Goal: Task Accomplishment & Management: Use online tool/utility

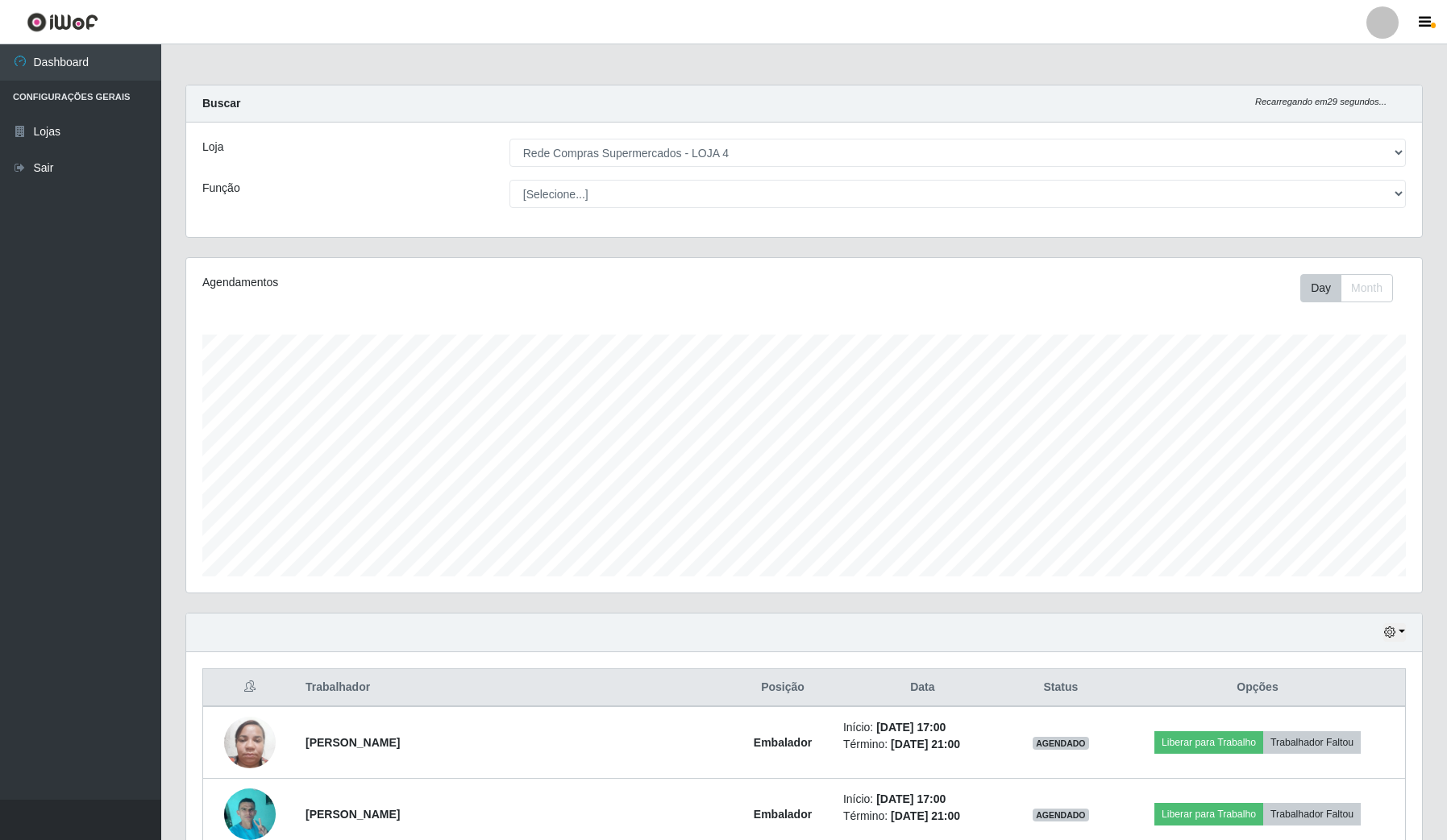
select select "159"
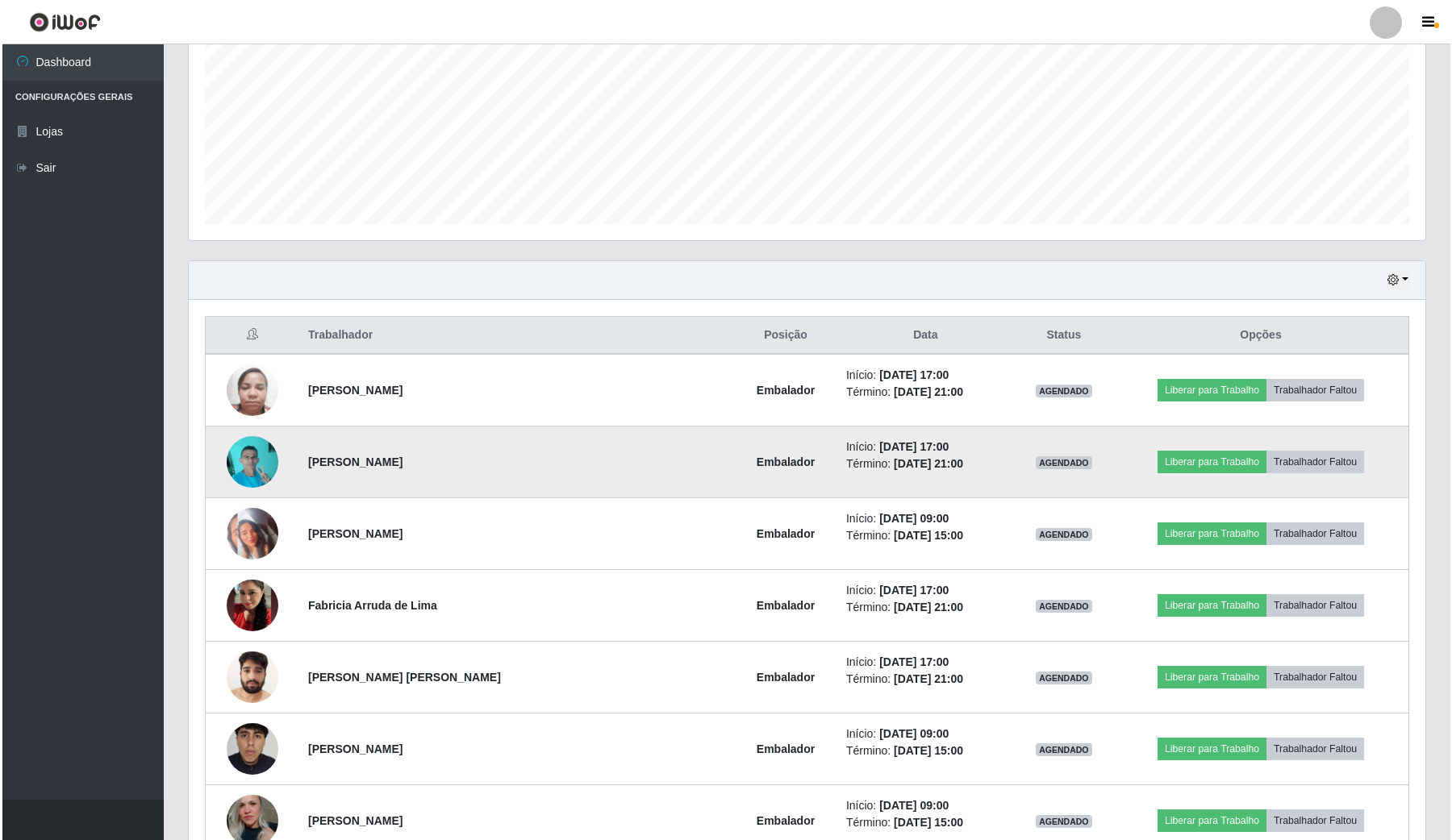
scroll to position [302, 0]
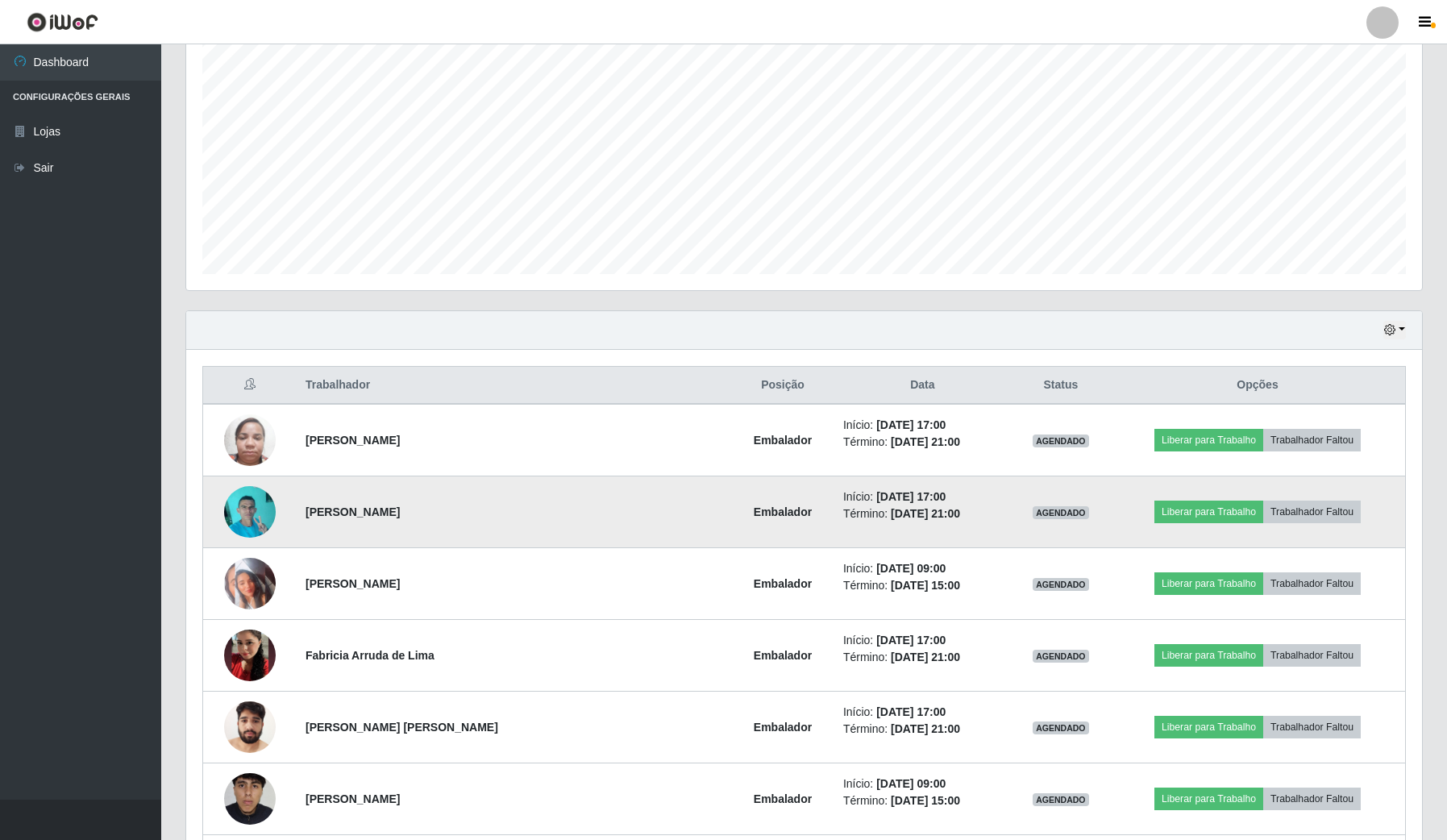
click at [255, 496] on img at bounding box center [250, 511] width 51 height 68
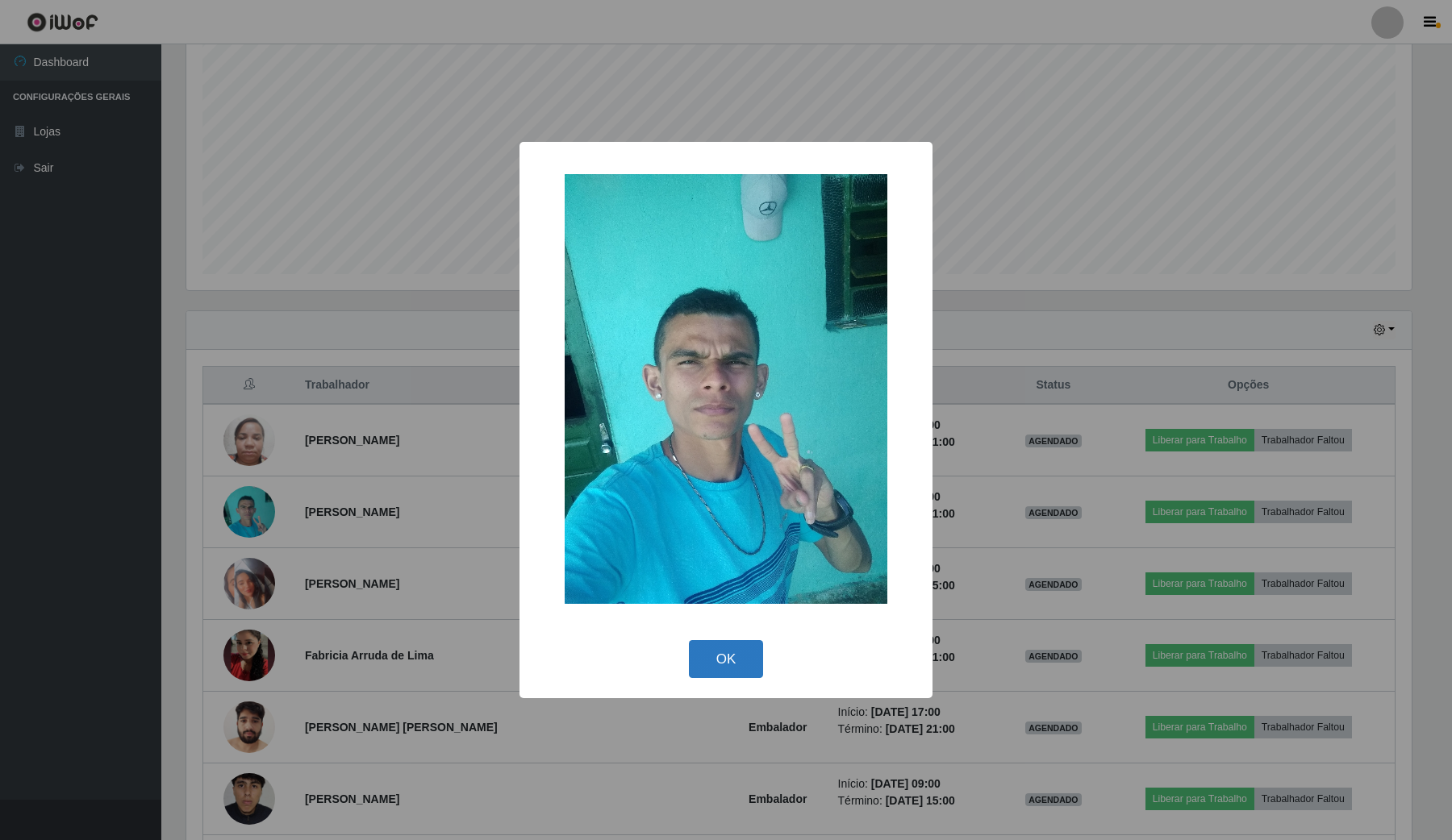
click at [707, 663] on button "OK" at bounding box center [726, 658] width 75 height 38
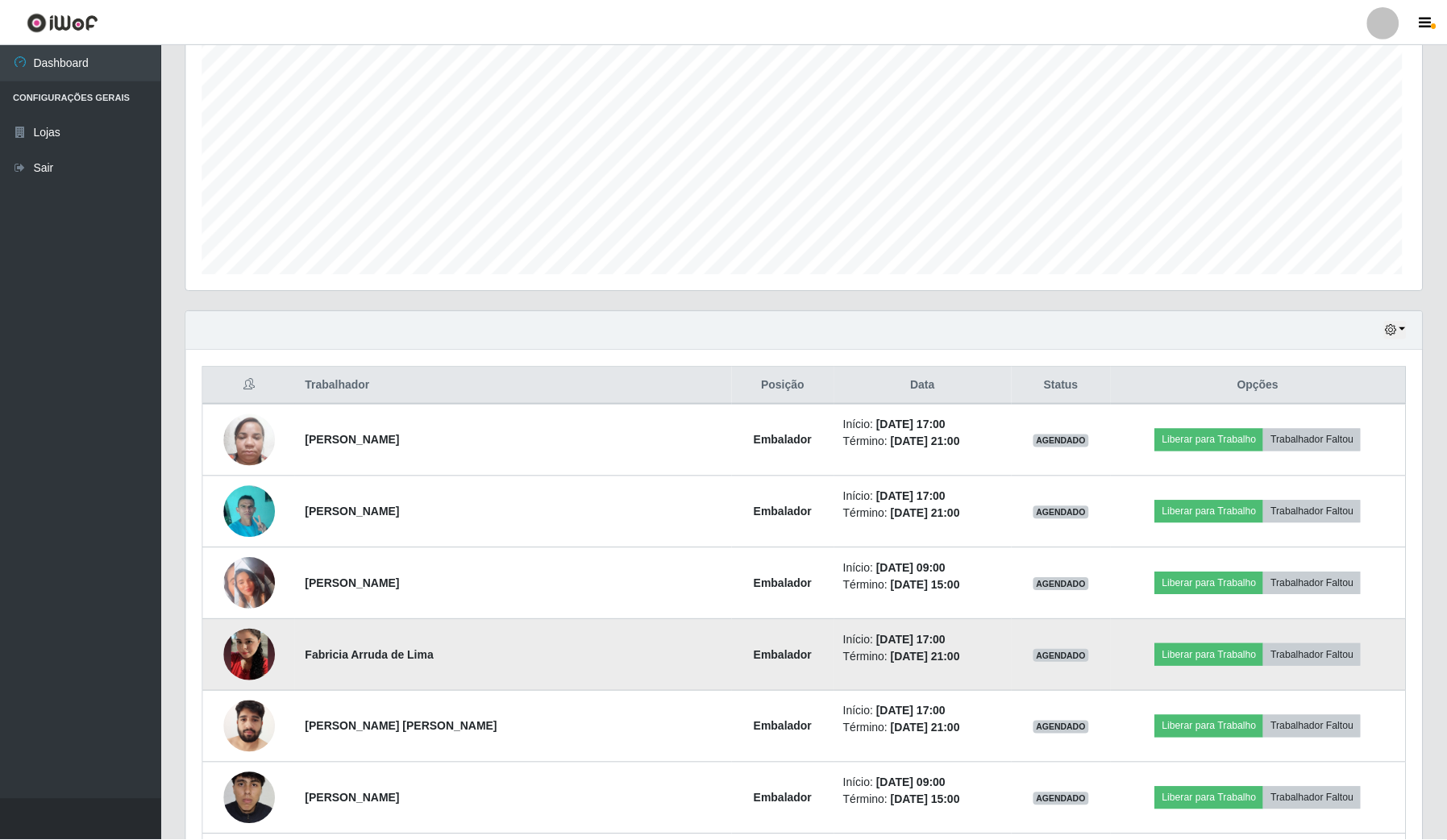
scroll to position [336, 1235]
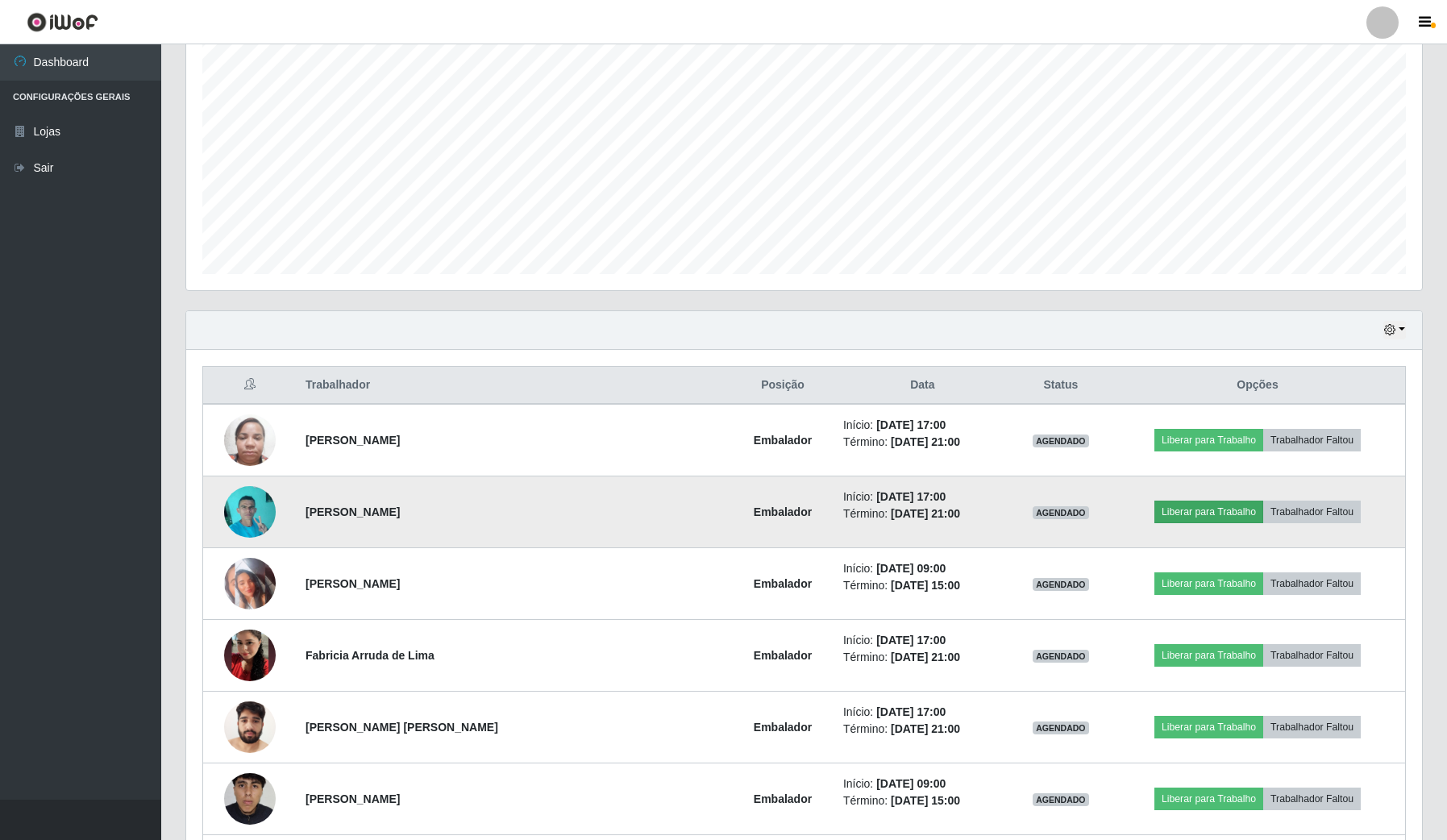
drag, startPoint x: 1176, startPoint y: 496, endPoint x: 1176, endPoint y: 505, distance: 9.0
click at [1176, 505] on td "Liberar para Trabalho Trabalhador Faltou" at bounding box center [1257, 512] width 295 height 72
click at [1176, 505] on button "Liberar para Trabalho" at bounding box center [1209, 511] width 109 height 22
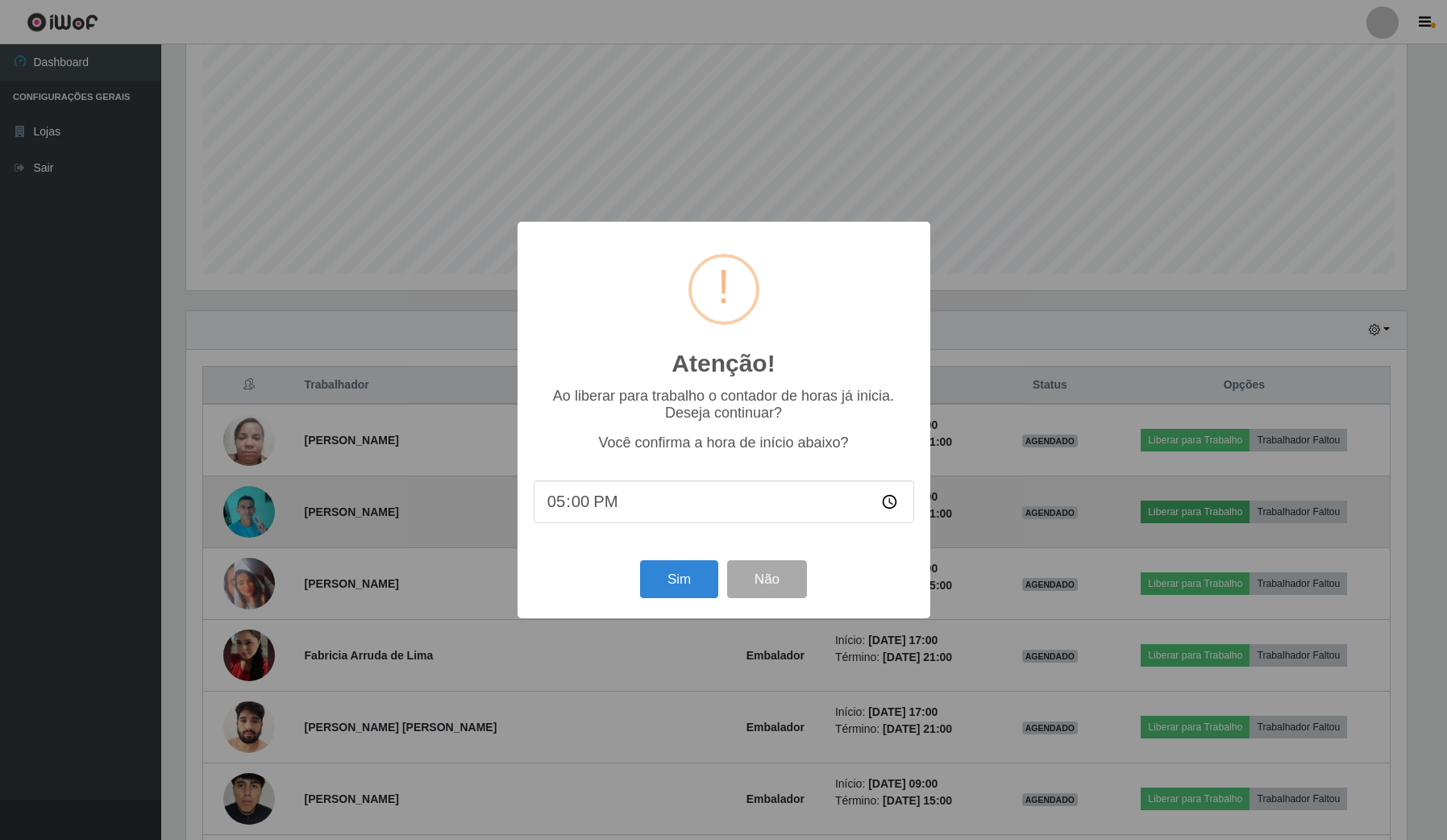
scroll to position [336, 1224]
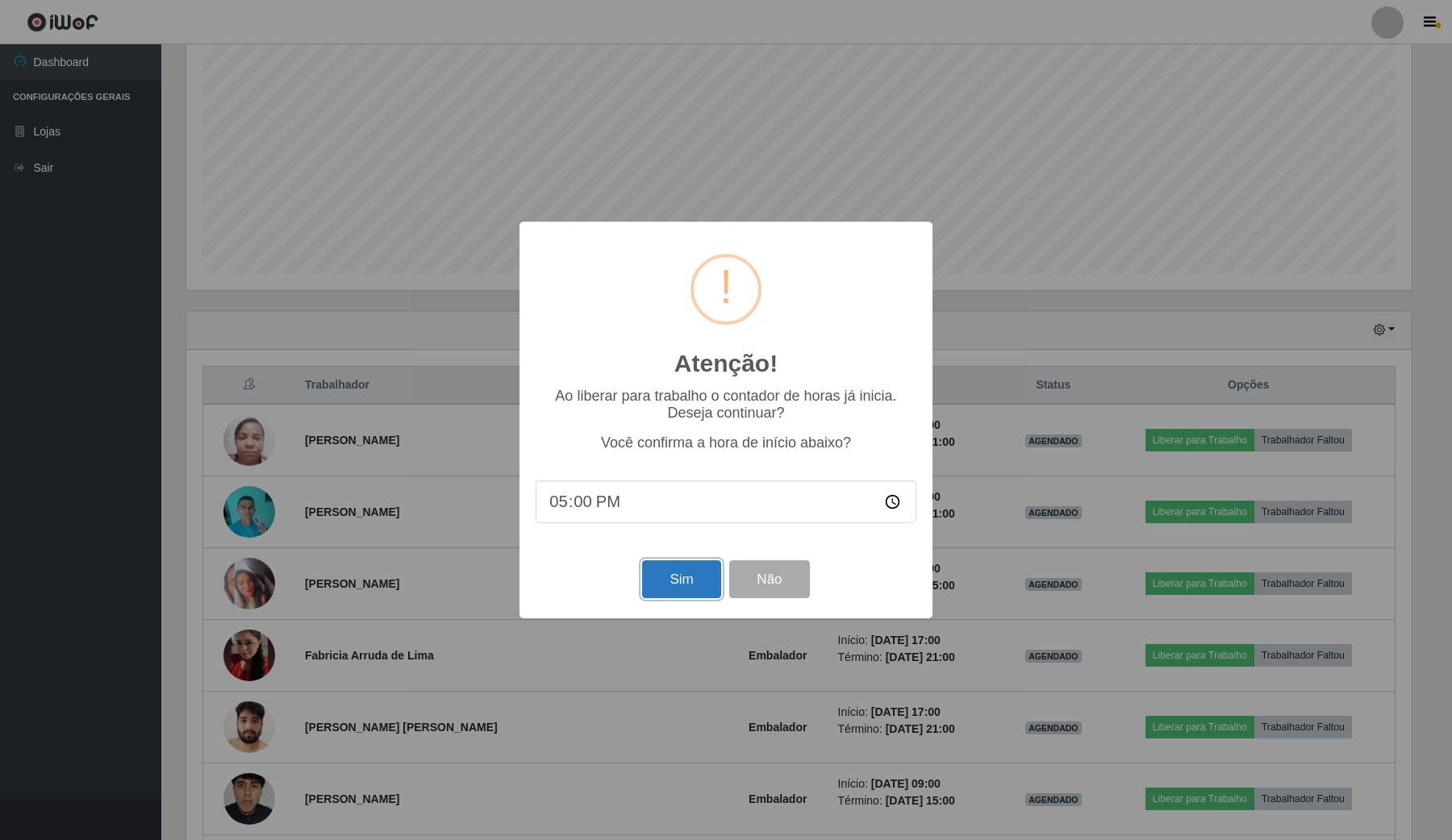
click at [704, 582] on button "Sim" at bounding box center [681, 579] width 78 height 38
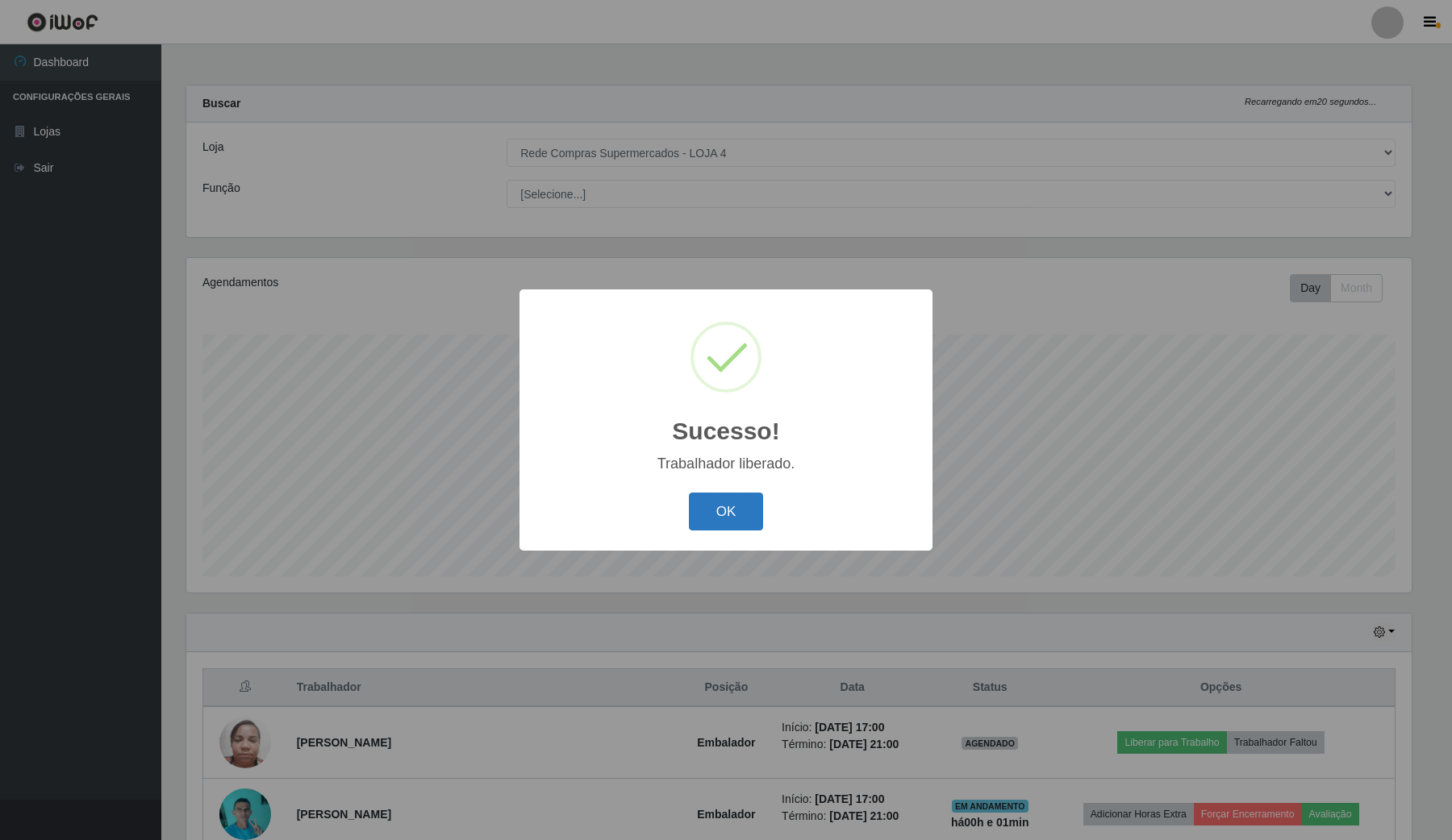
click at [730, 497] on button "OK" at bounding box center [726, 511] width 75 height 38
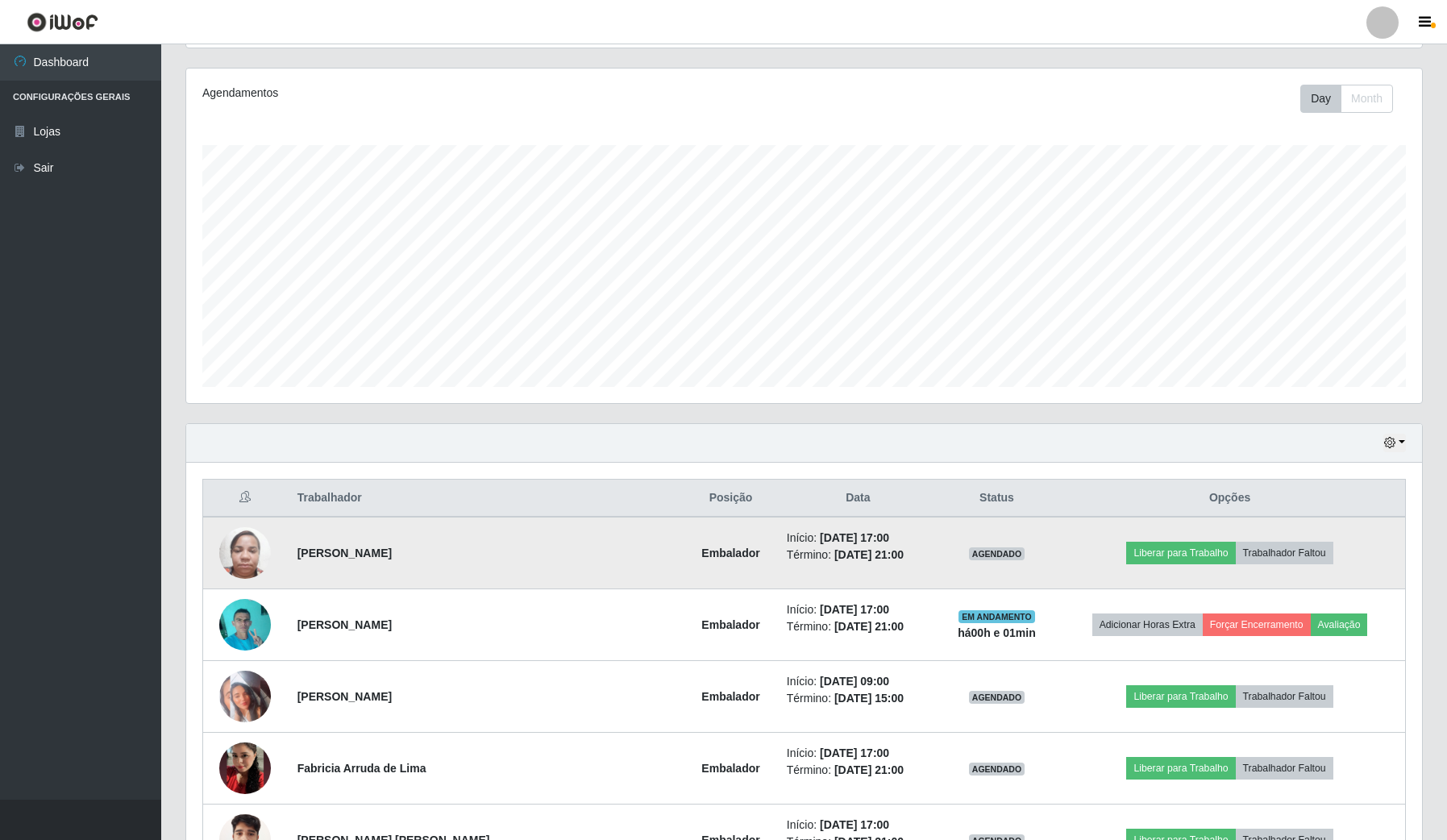
scroll to position [201, 0]
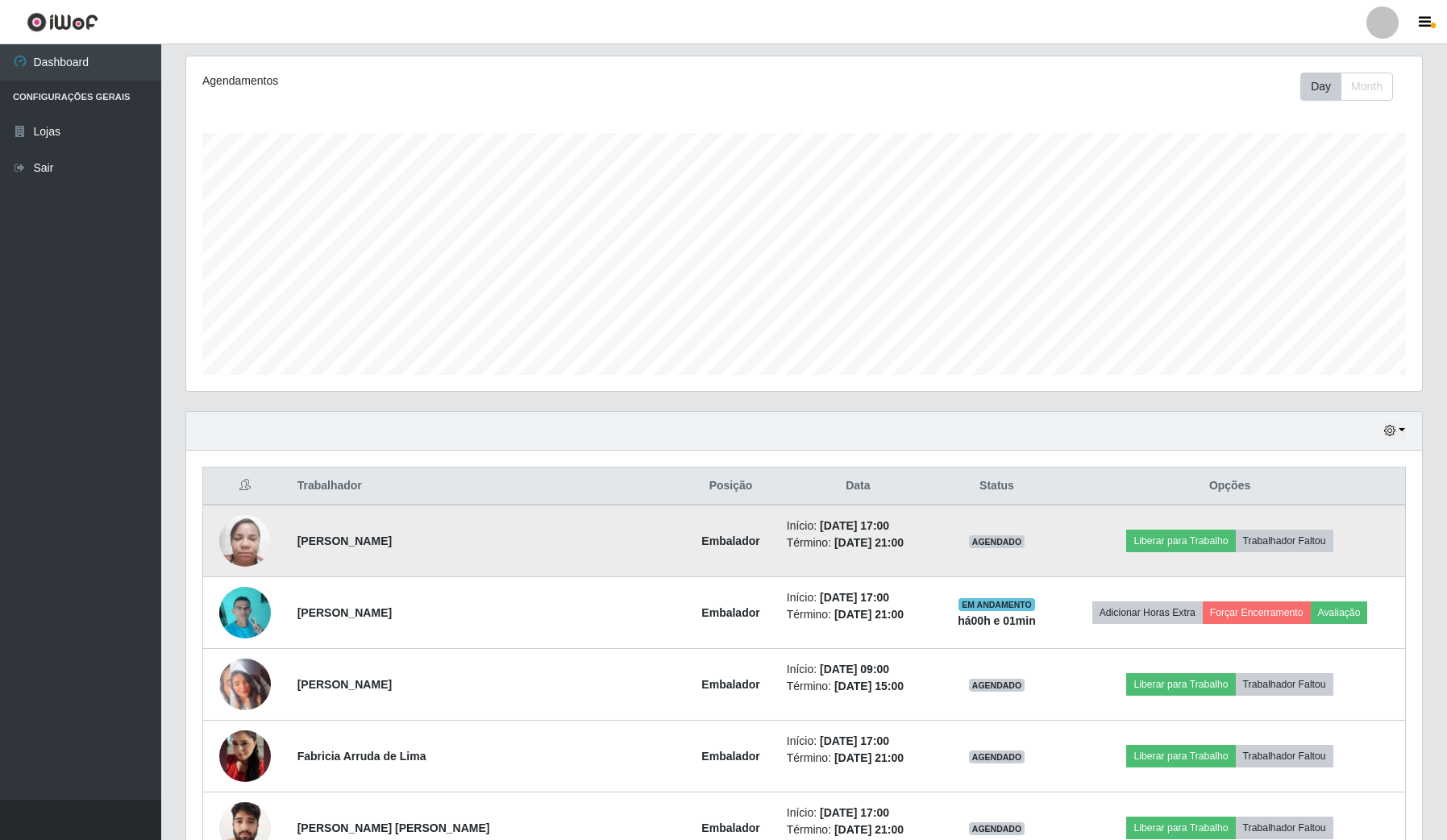
click at [244, 538] on img at bounding box center [245, 540] width 51 height 68
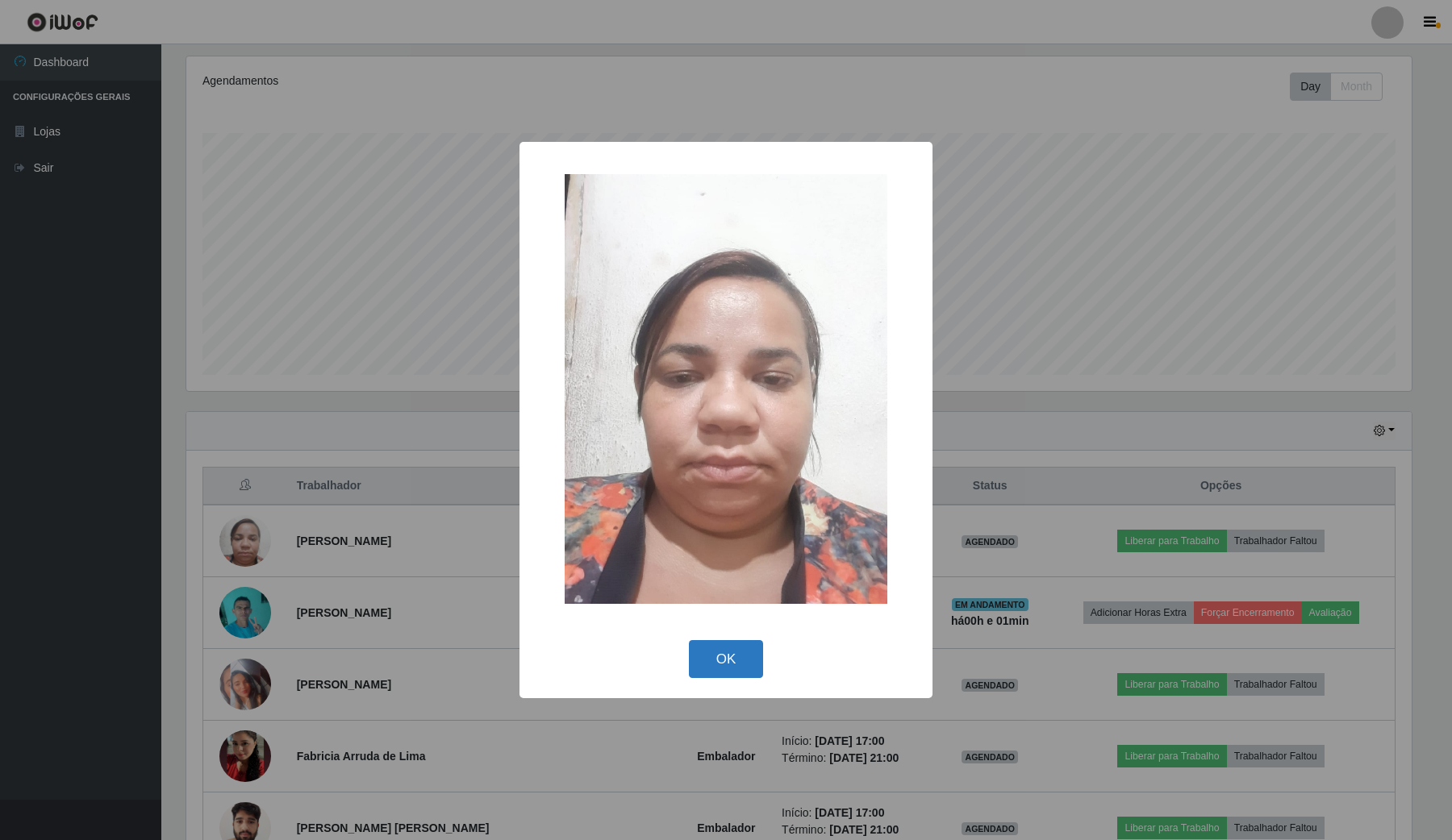
click at [714, 666] on button "OK" at bounding box center [726, 658] width 75 height 38
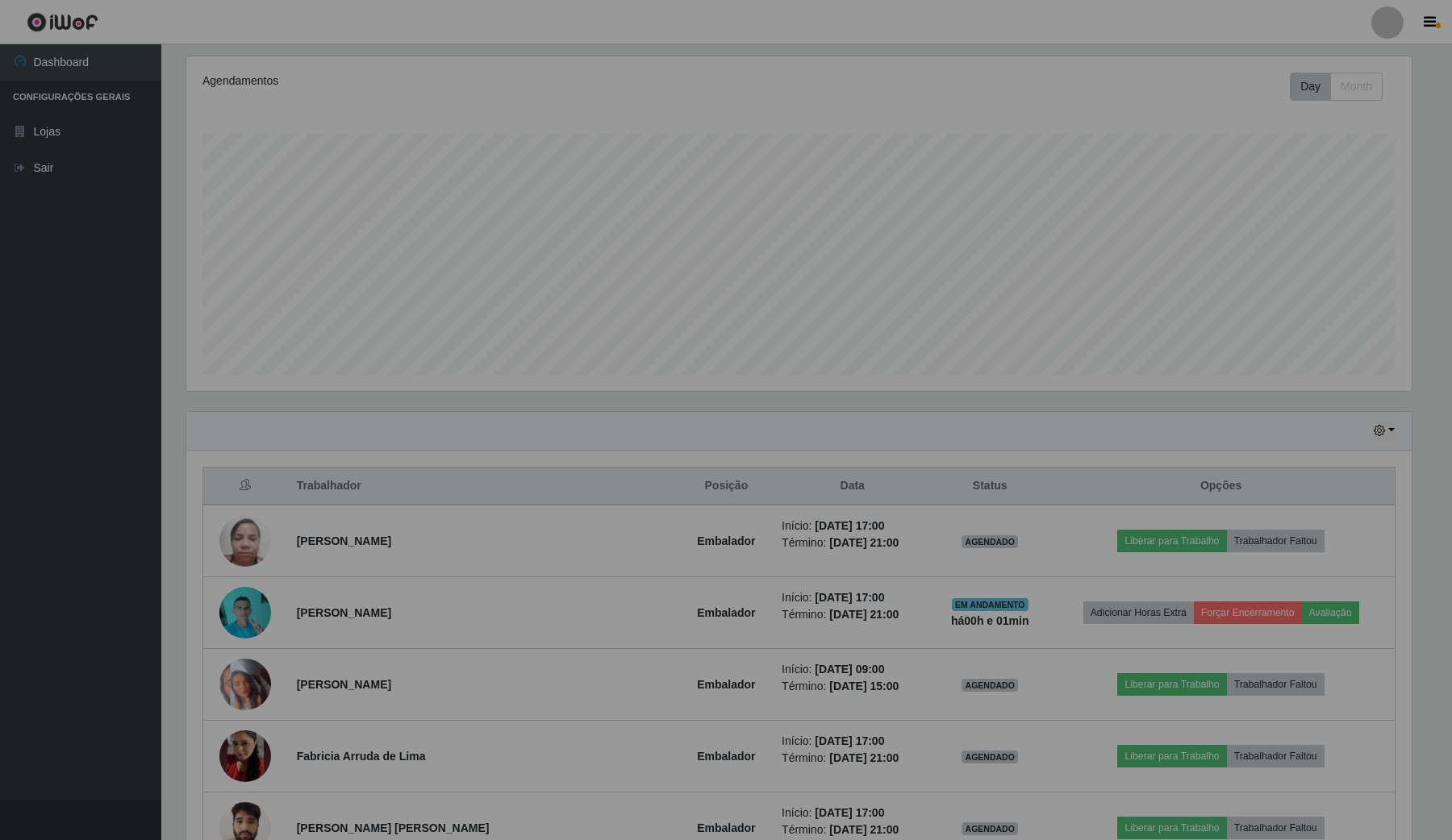
scroll to position [336, 1236]
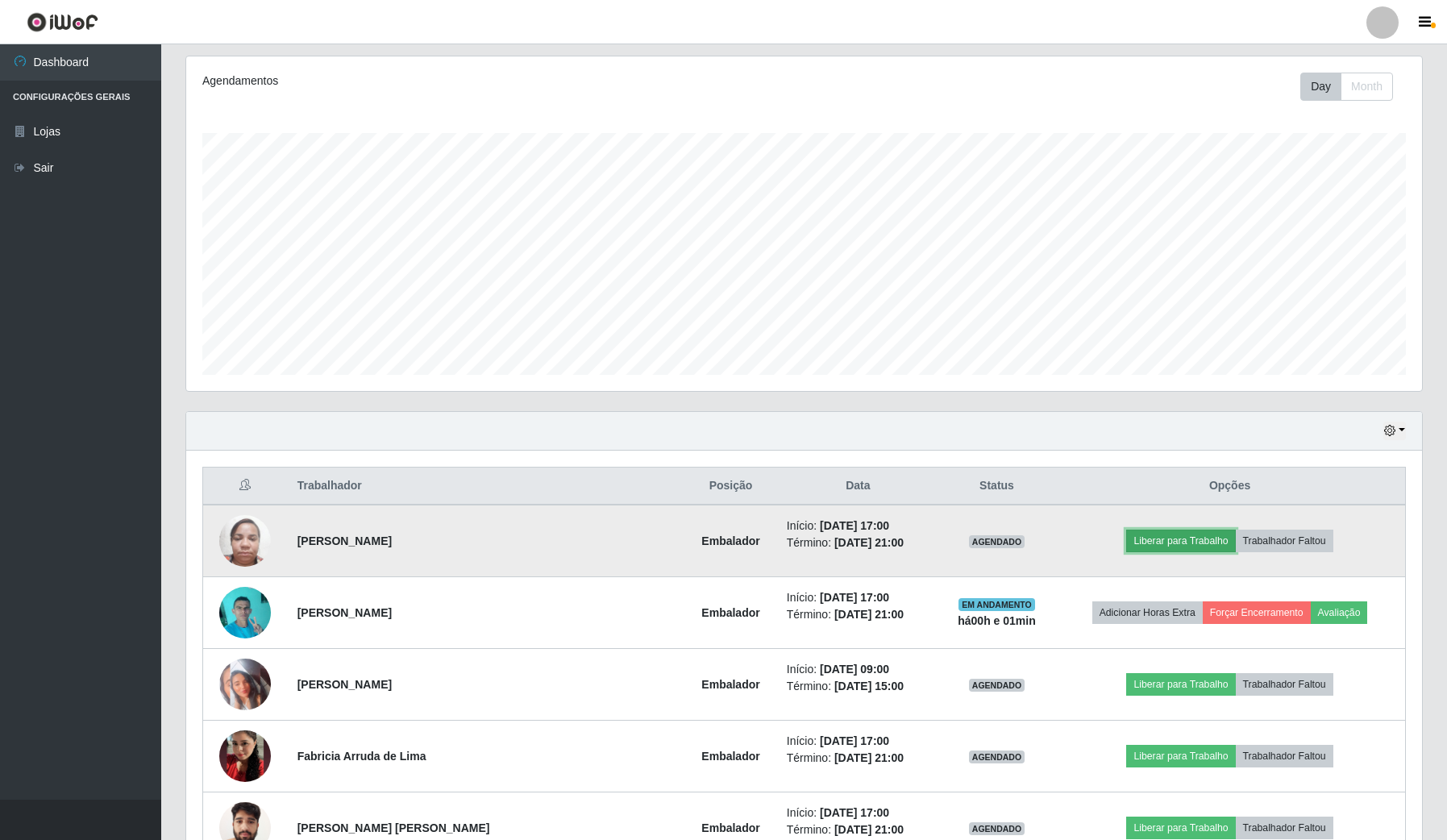
click at [1126, 541] on button "Liberar para Trabalho" at bounding box center [1180, 541] width 109 height 22
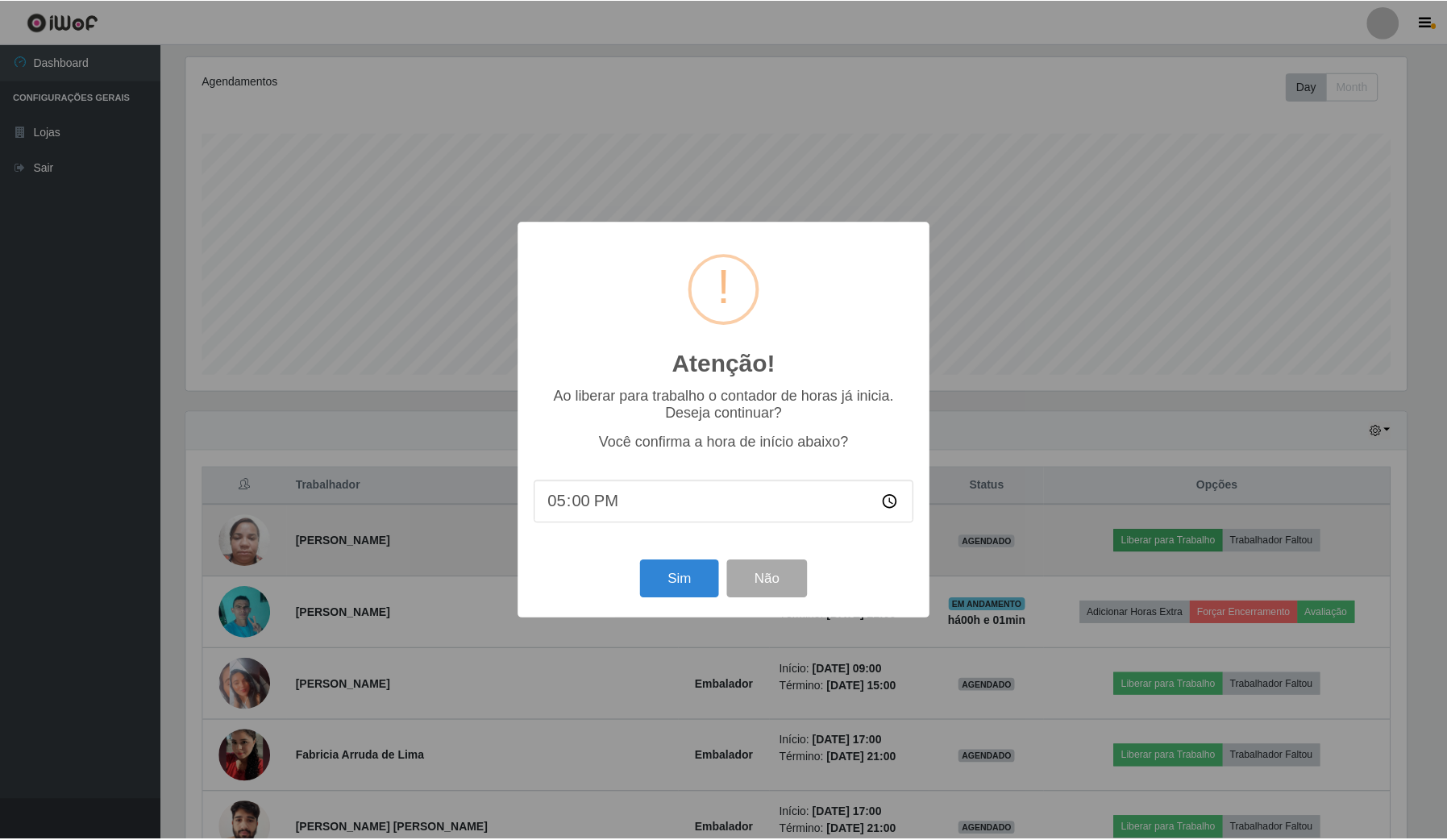
scroll to position [336, 1224]
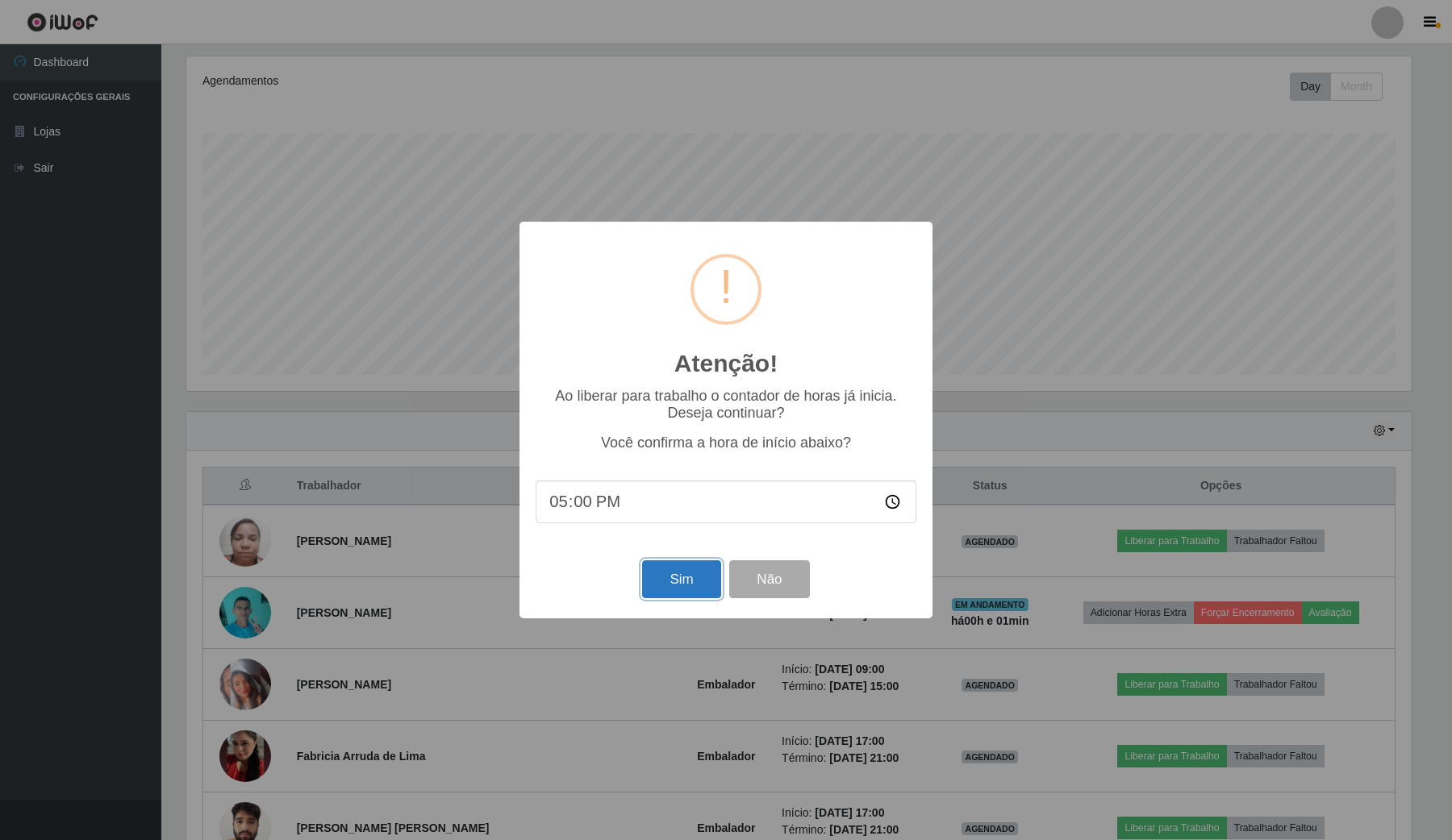
click at [687, 589] on button "Sim" at bounding box center [681, 579] width 78 height 38
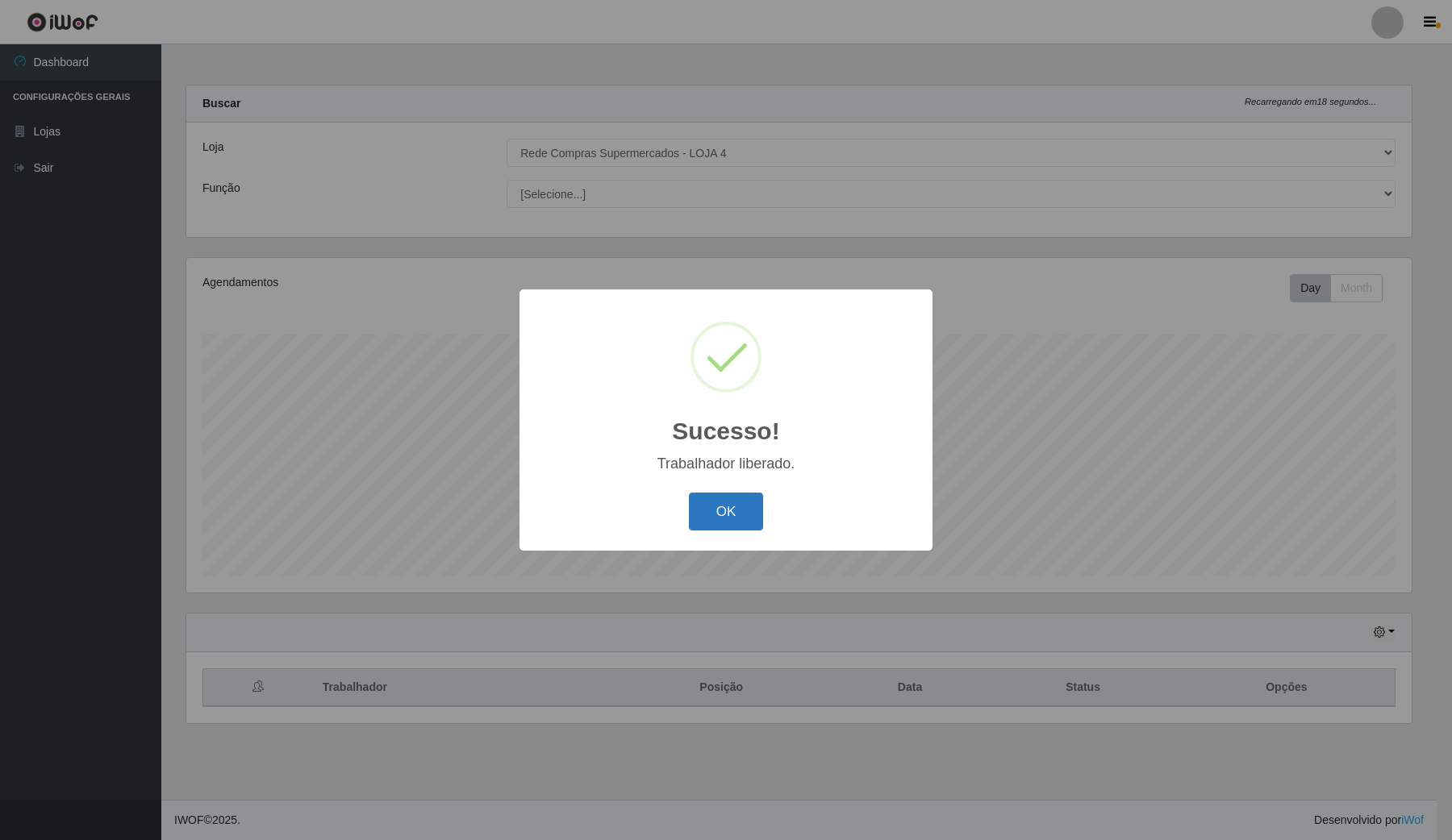
click at [754, 521] on button "OK" at bounding box center [726, 511] width 75 height 38
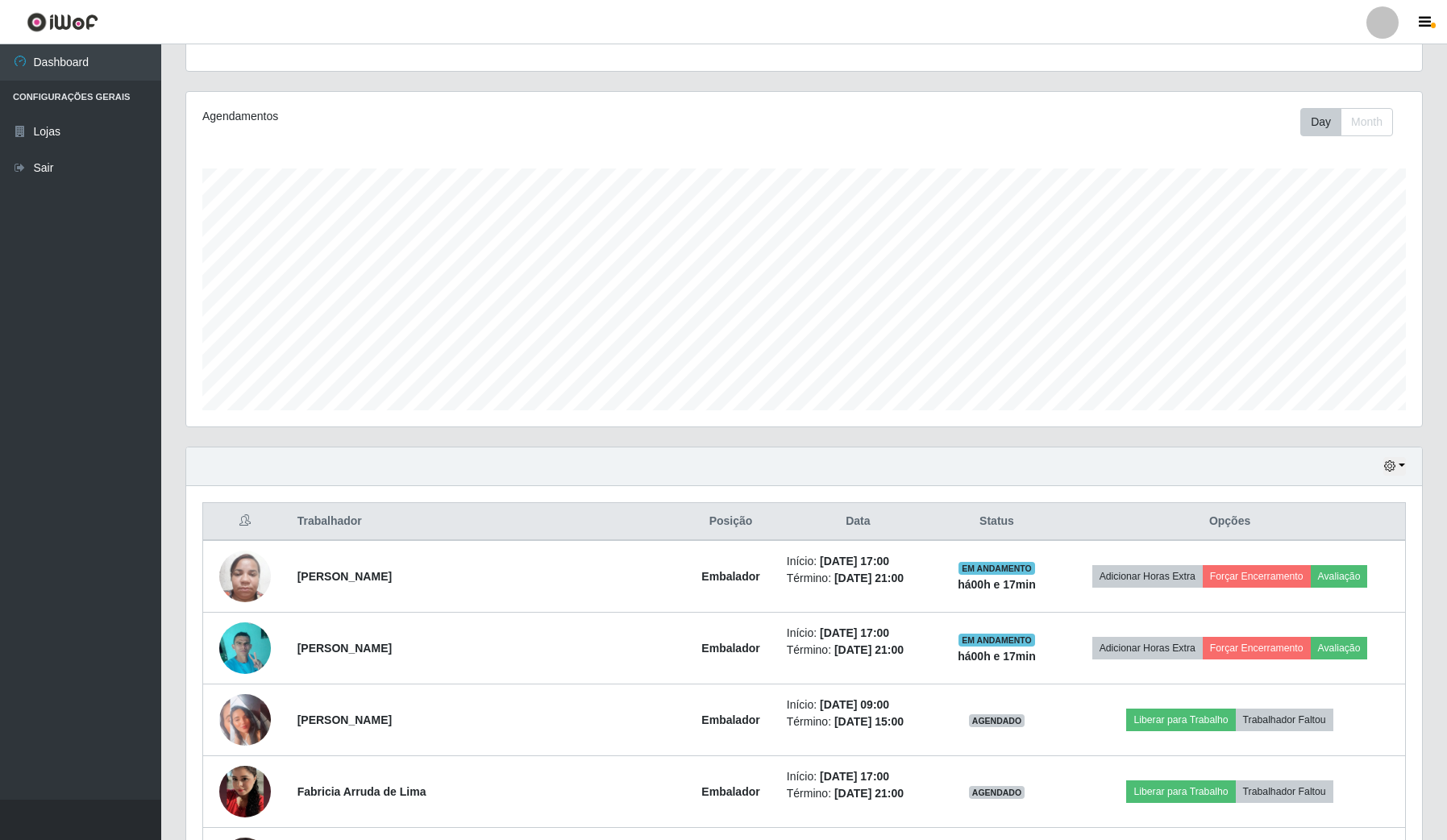
scroll to position [201, 0]
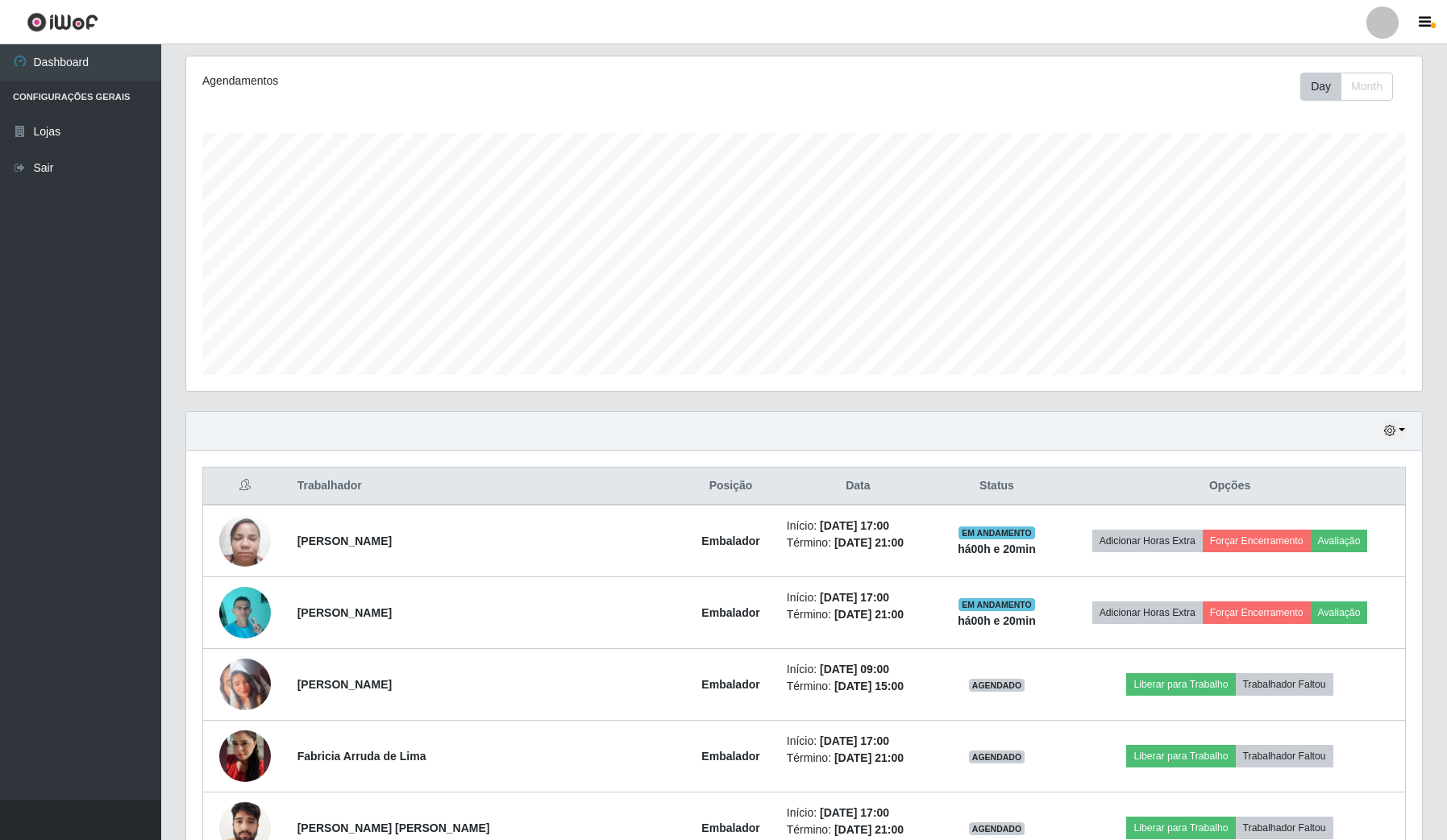
click at [53, 395] on ul "Dashboard Configurações Gerais Lojas Sair" at bounding box center [81, 422] width 161 height 756
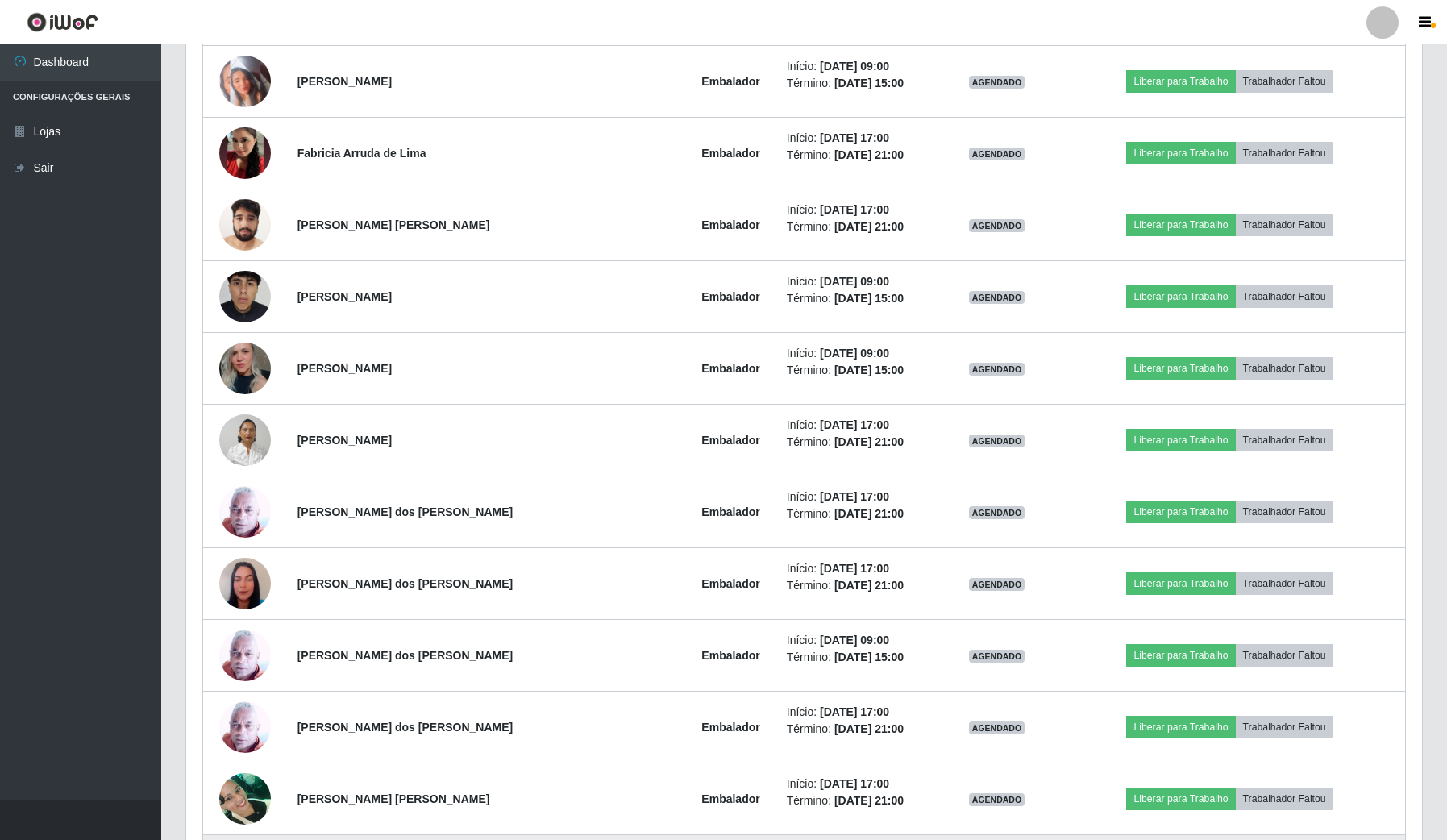
scroll to position [806, 0]
